Goal: Find specific page/section: Find specific page/section

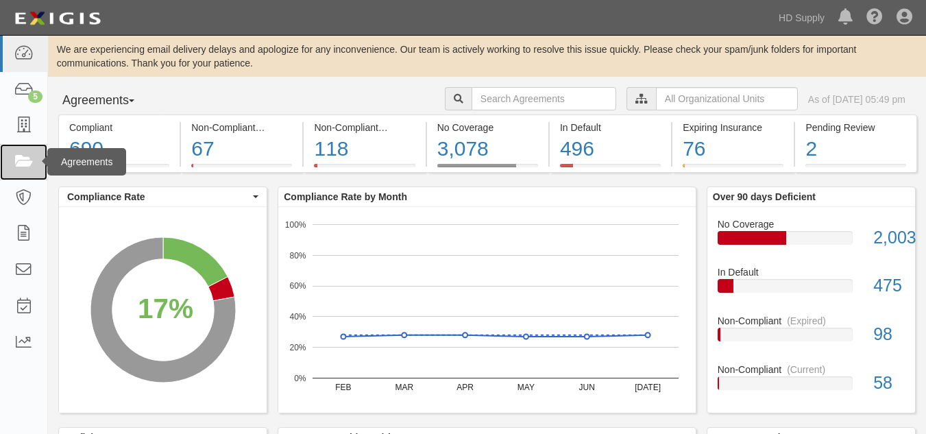
click at [26, 163] on icon at bounding box center [23, 162] width 19 height 16
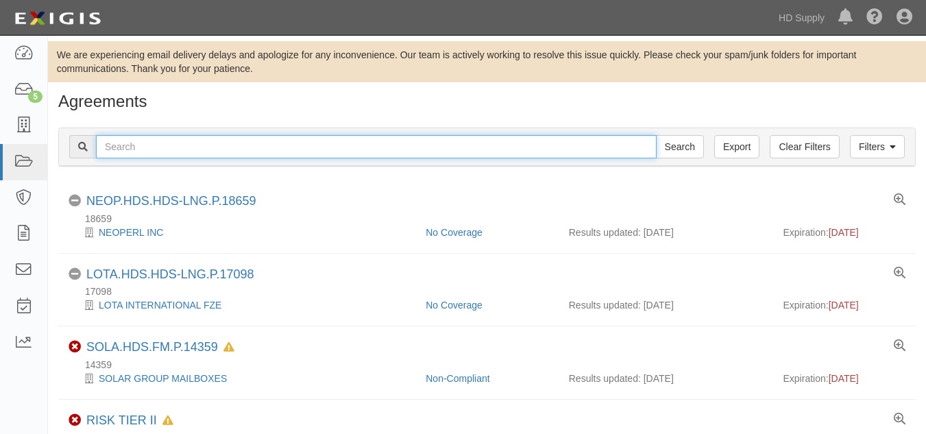
click at [253, 149] on input "text" at bounding box center [376, 146] width 561 height 23
paste input "Cabinet Suppliers LLC"
type input "Cabinet Suppliers LLC"
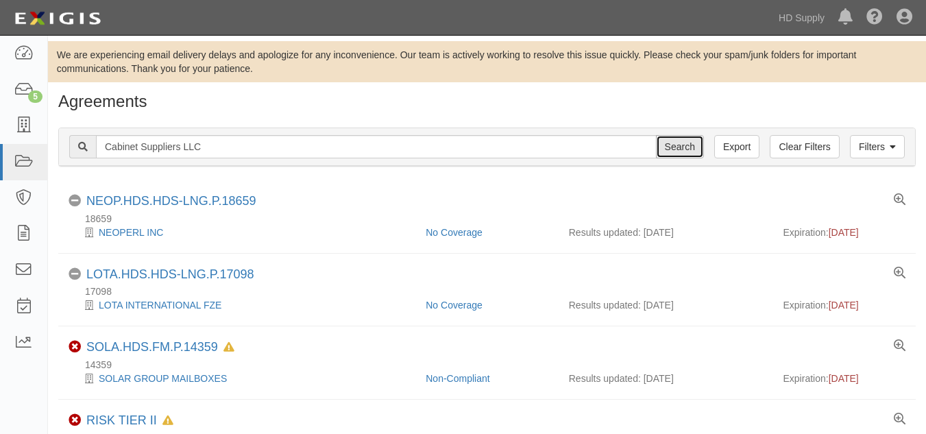
click at [671, 143] on input "Search" at bounding box center [680, 146] width 48 height 23
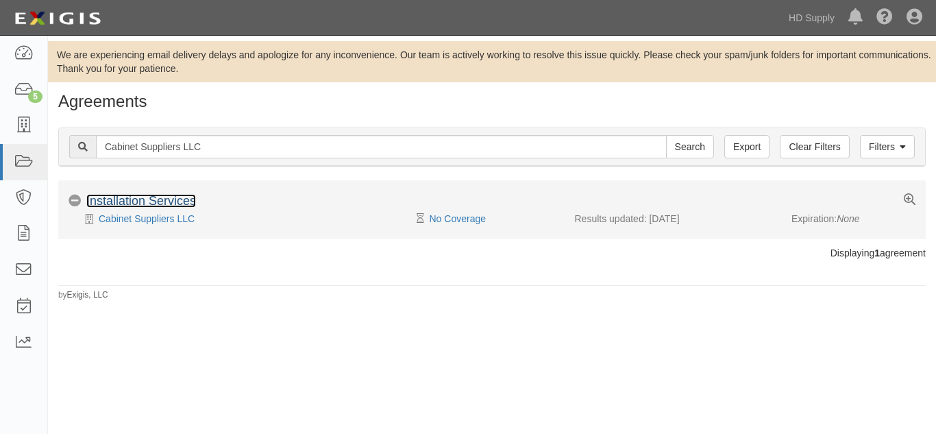
click at [153, 199] on link "Installation Services" at bounding box center [141, 201] width 110 height 14
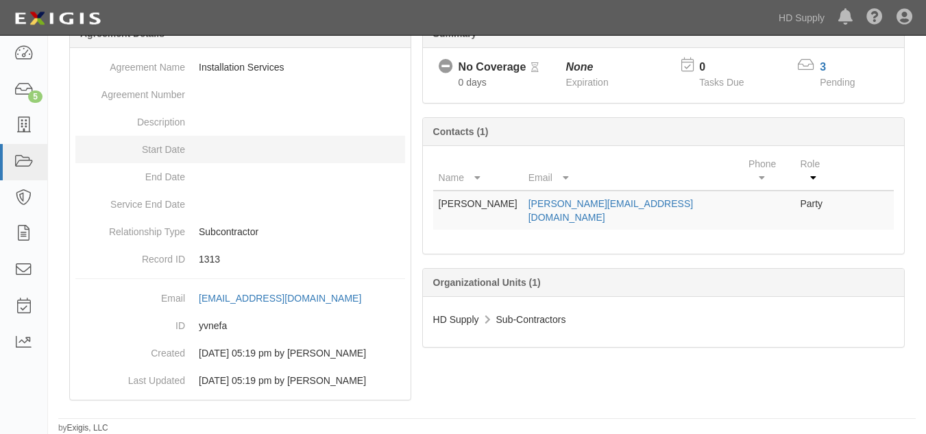
scroll to position [182, 0]
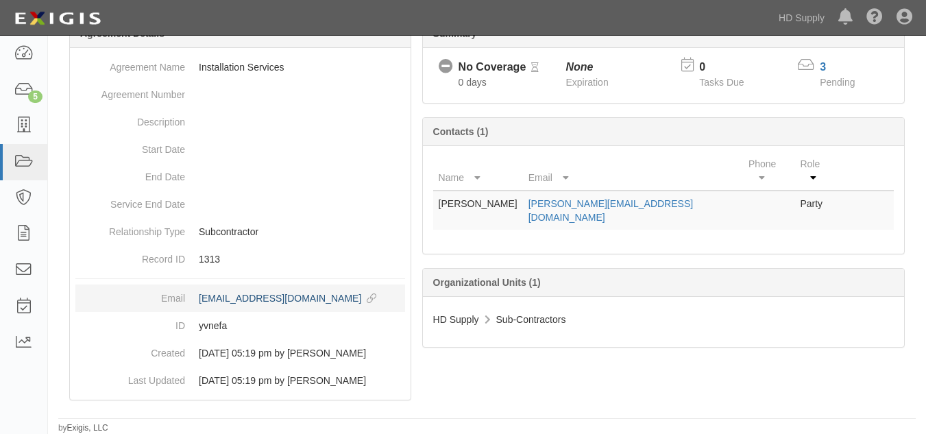
drag, startPoint x: 197, startPoint y: 296, endPoint x: 385, endPoint y: 303, distance: 188.6
click at [385, 303] on dd "[EMAIL_ADDRESS][DOMAIN_NAME] copy to clipboard" at bounding box center [240, 297] width 330 height 27
copy div "[EMAIL_ADDRESS][DOMAIN_NAME]"
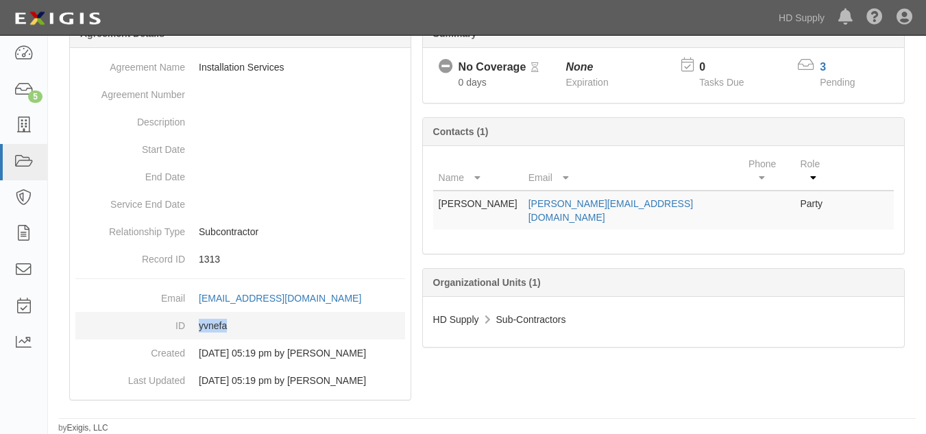
drag, startPoint x: 197, startPoint y: 341, endPoint x: 230, endPoint y: 341, distance: 32.9
click at [230, 339] on dd "yvnefa" at bounding box center [240, 325] width 330 height 27
copy dd "yvnefa"
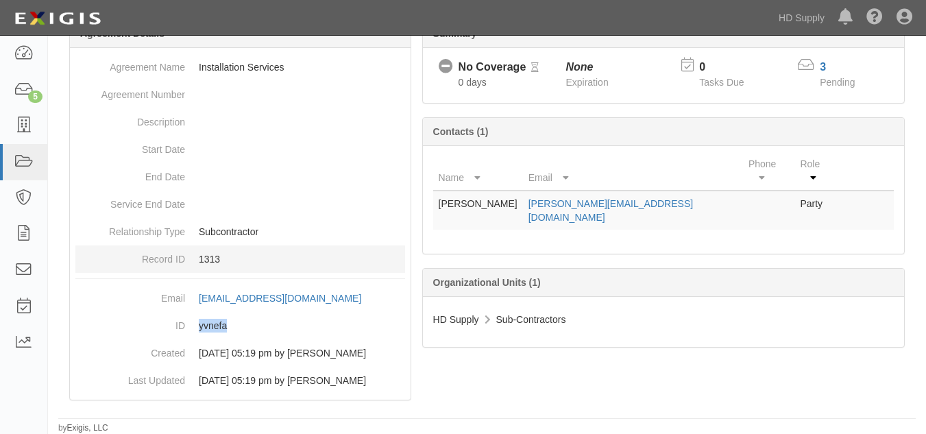
scroll to position [193, 0]
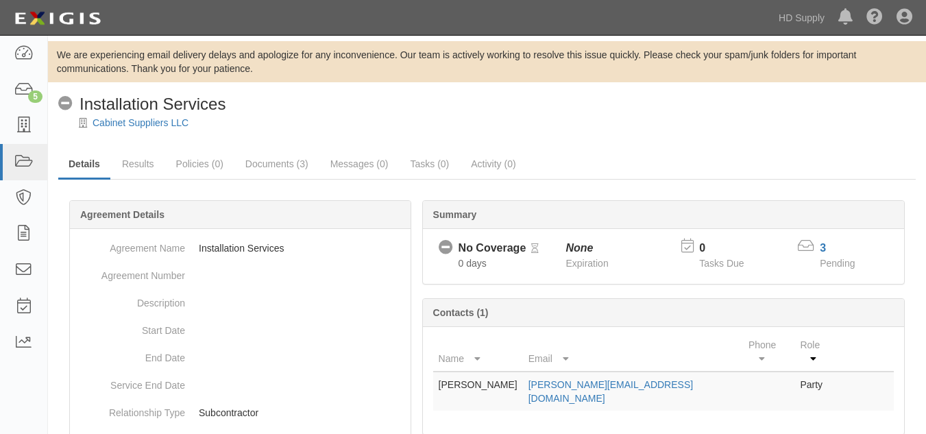
scroll to position [193, 0]
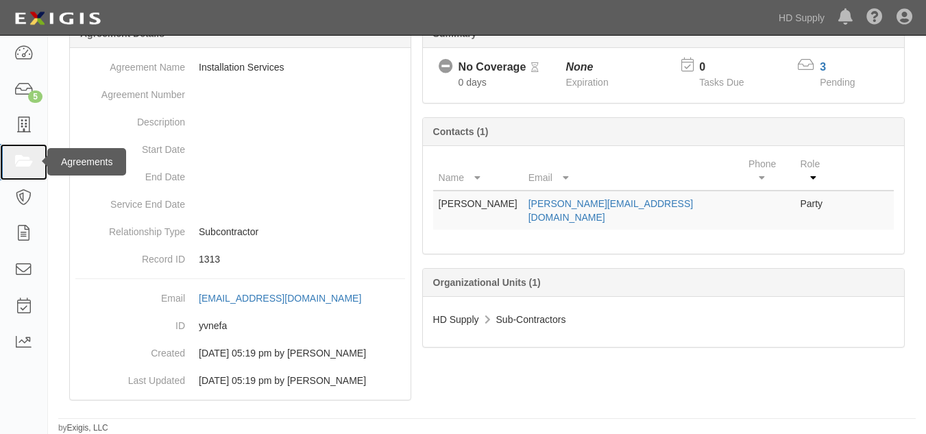
click at [23, 162] on icon at bounding box center [23, 162] width 19 height 16
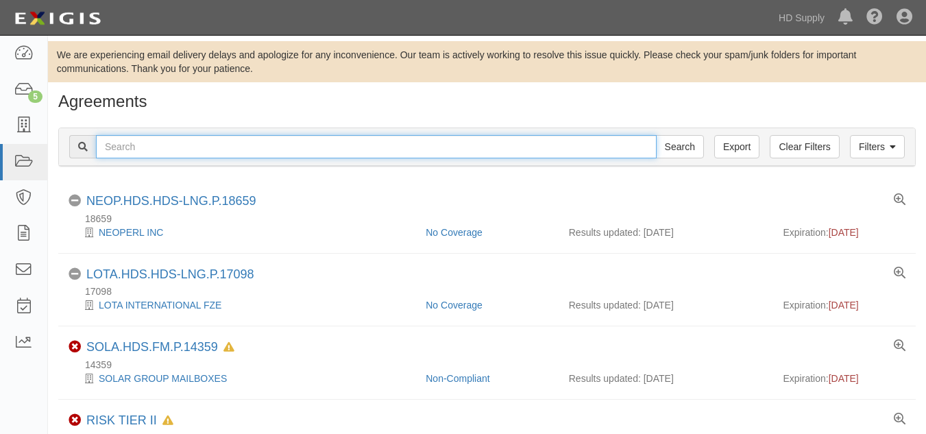
click at [148, 146] on input "text" at bounding box center [376, 146] width 561 height 23
paste input "Today Heating and Air LLC"
type input "Today Heating and Air LLC"
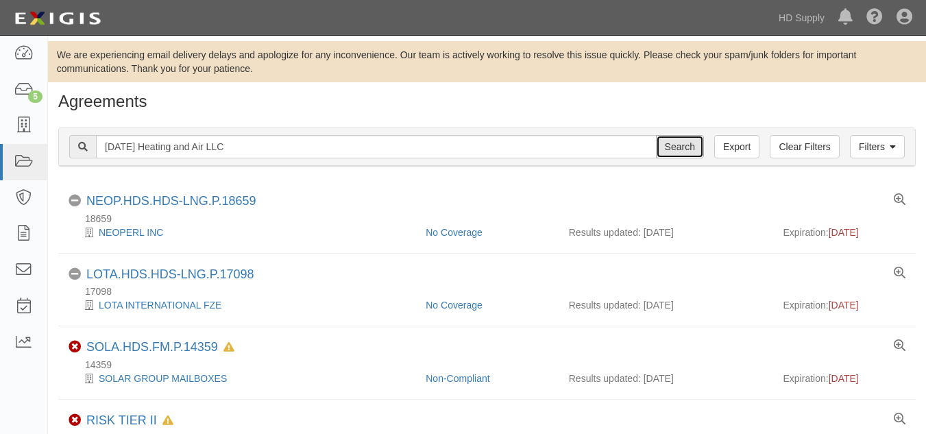
click at [673, 150] on input "Search" at bounding box center [680, 146] width 48 height 23
